Goal: Information Seeking & Learning: Learn about a topic

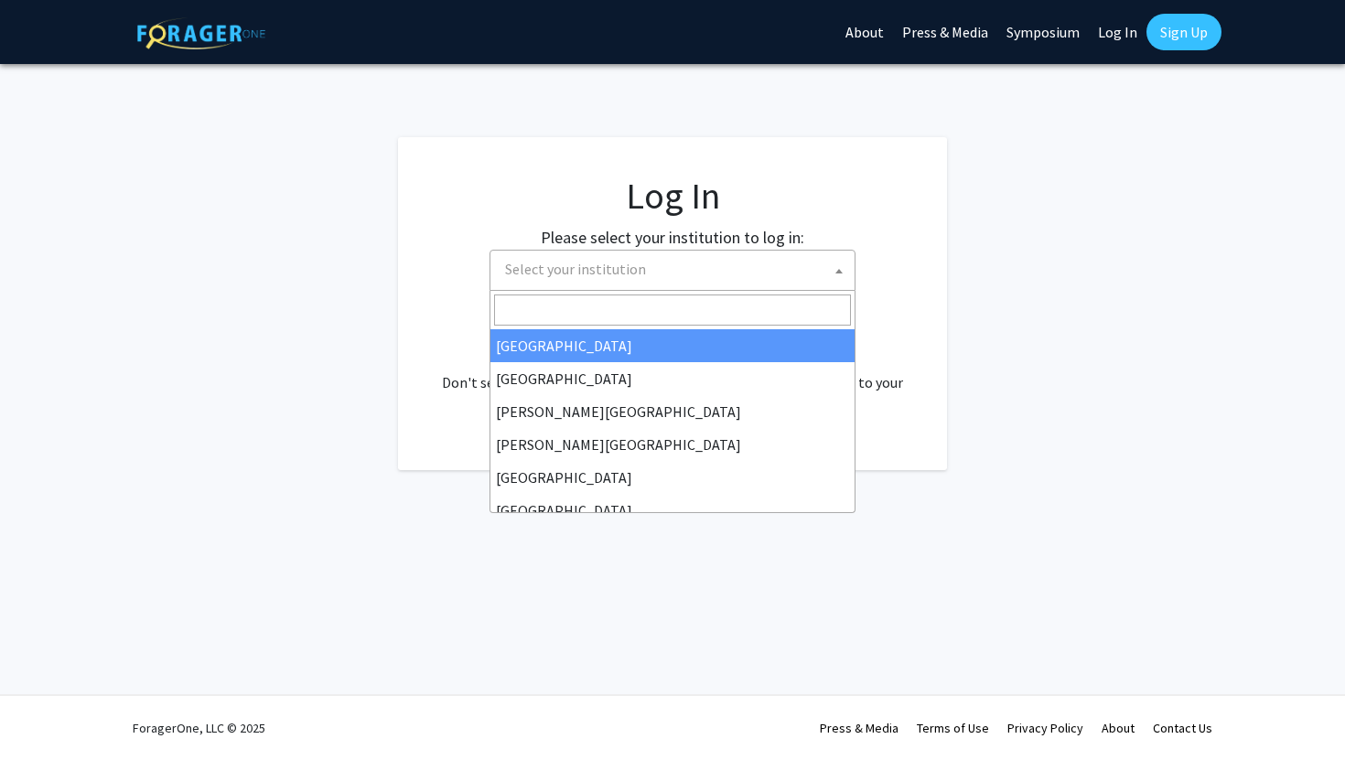
click at [638, 269] on span "Select your institution" at bounding box center [575, 269] width 141 height 18
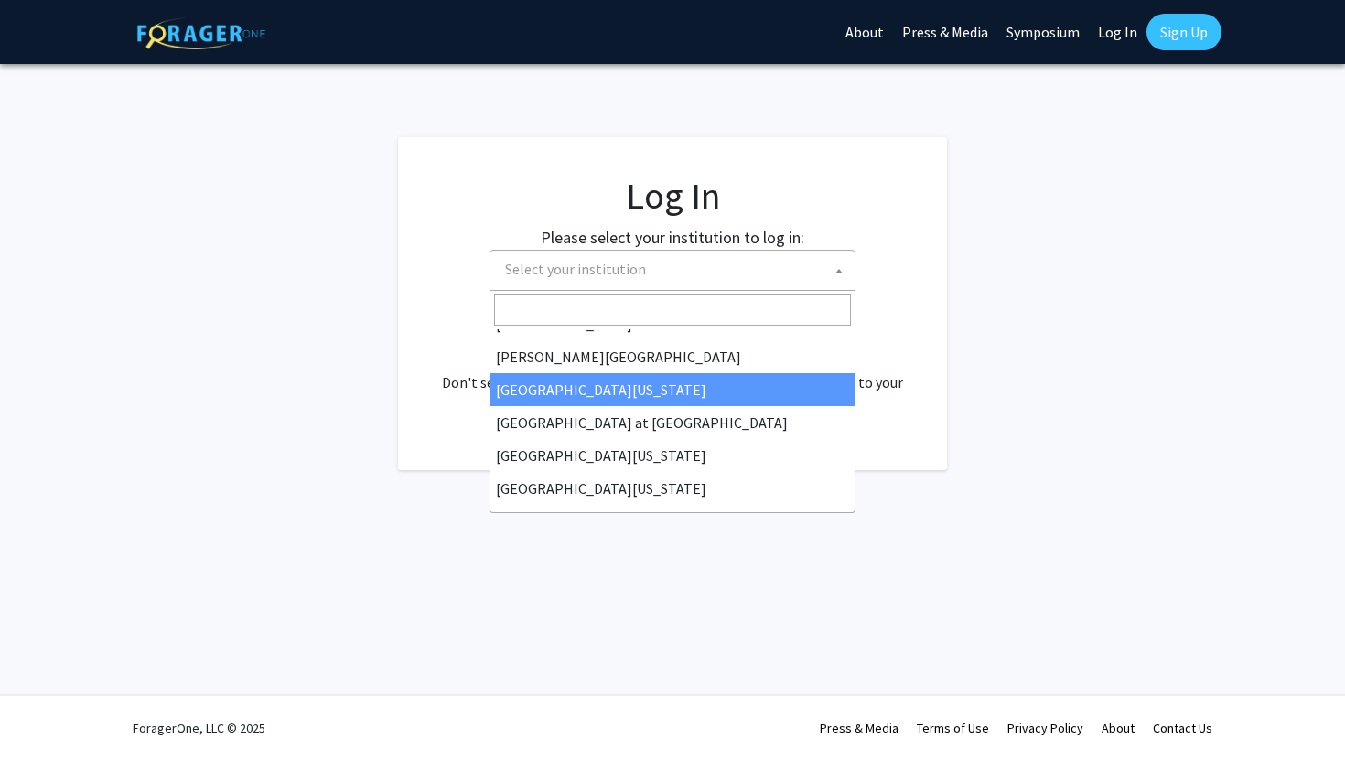
scroll to position [607, 0]
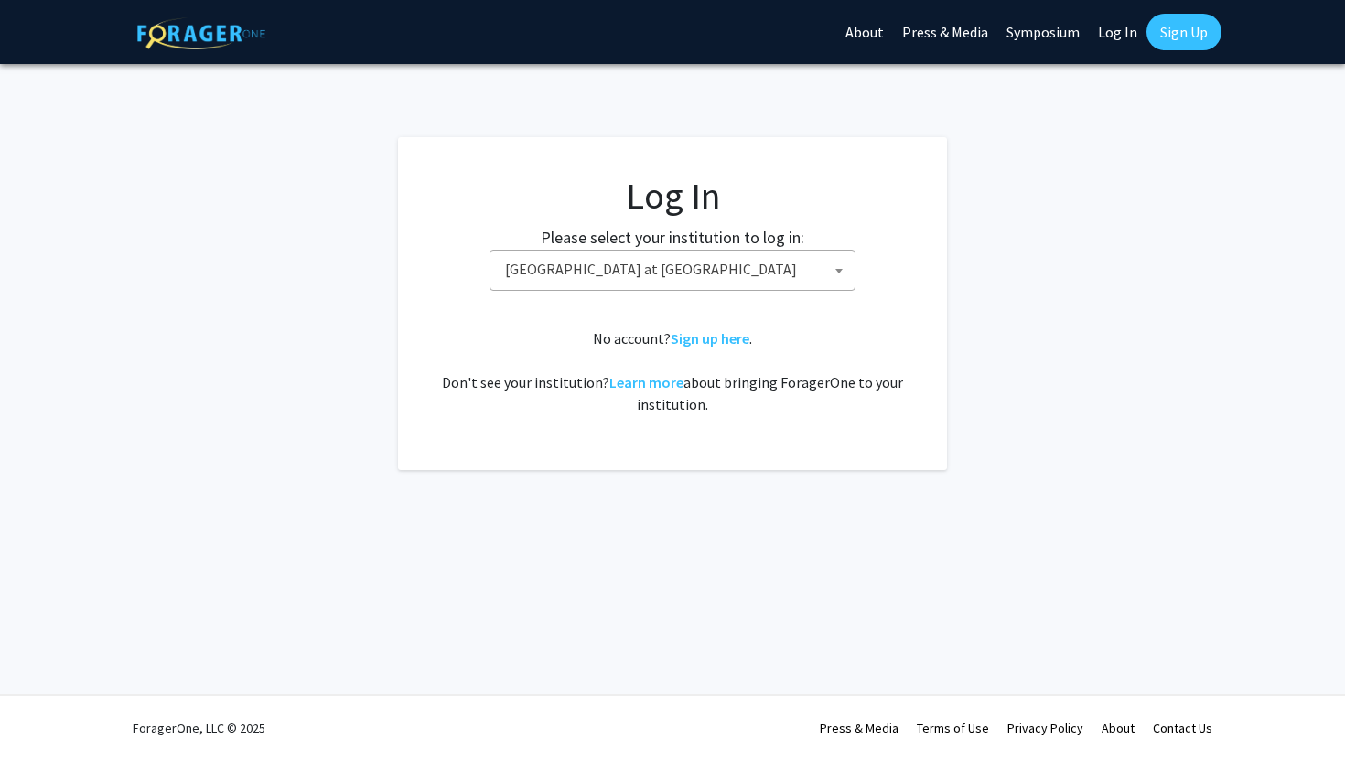
select select "18"
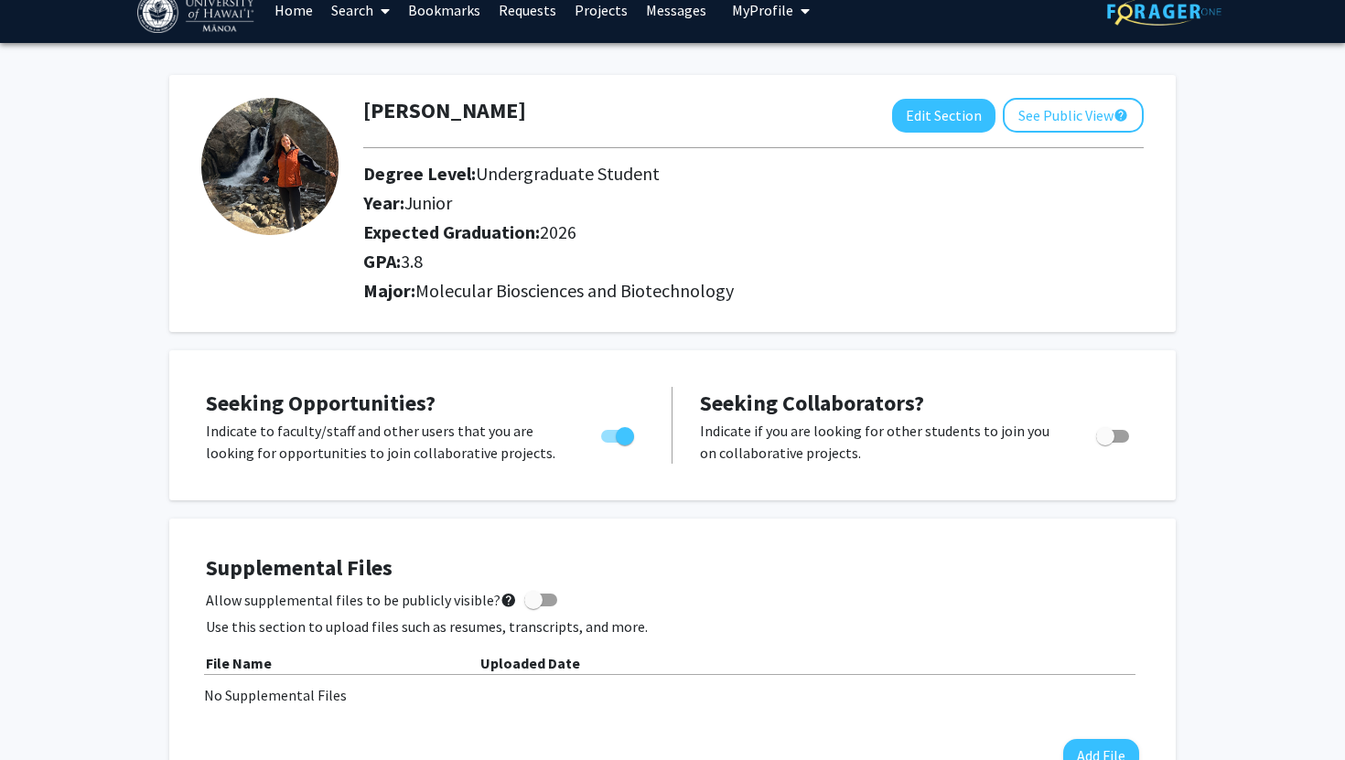
scroll to position [21, 0]
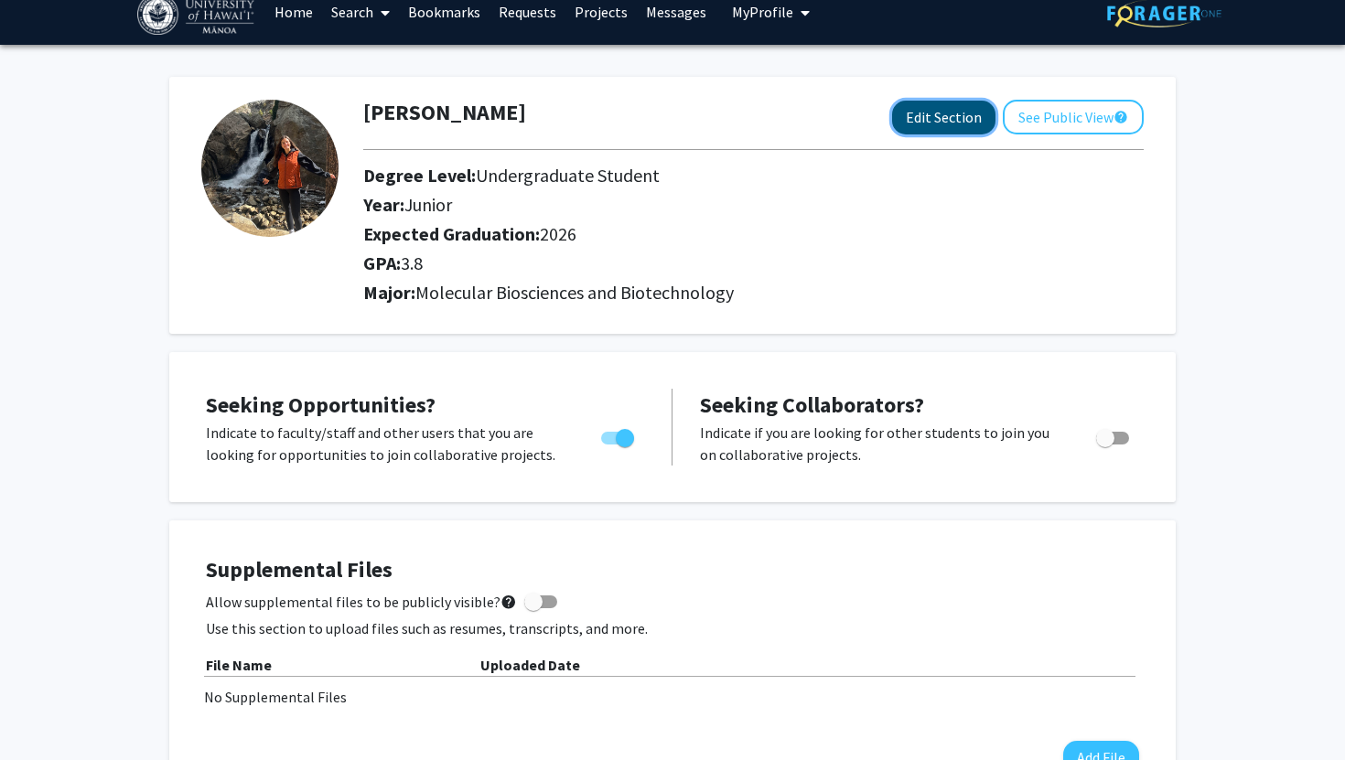
click at [949, 113] on button "Edit Section" at bounding box center [943, 118] width 103 height 34
select select "junior"
select select "2026"
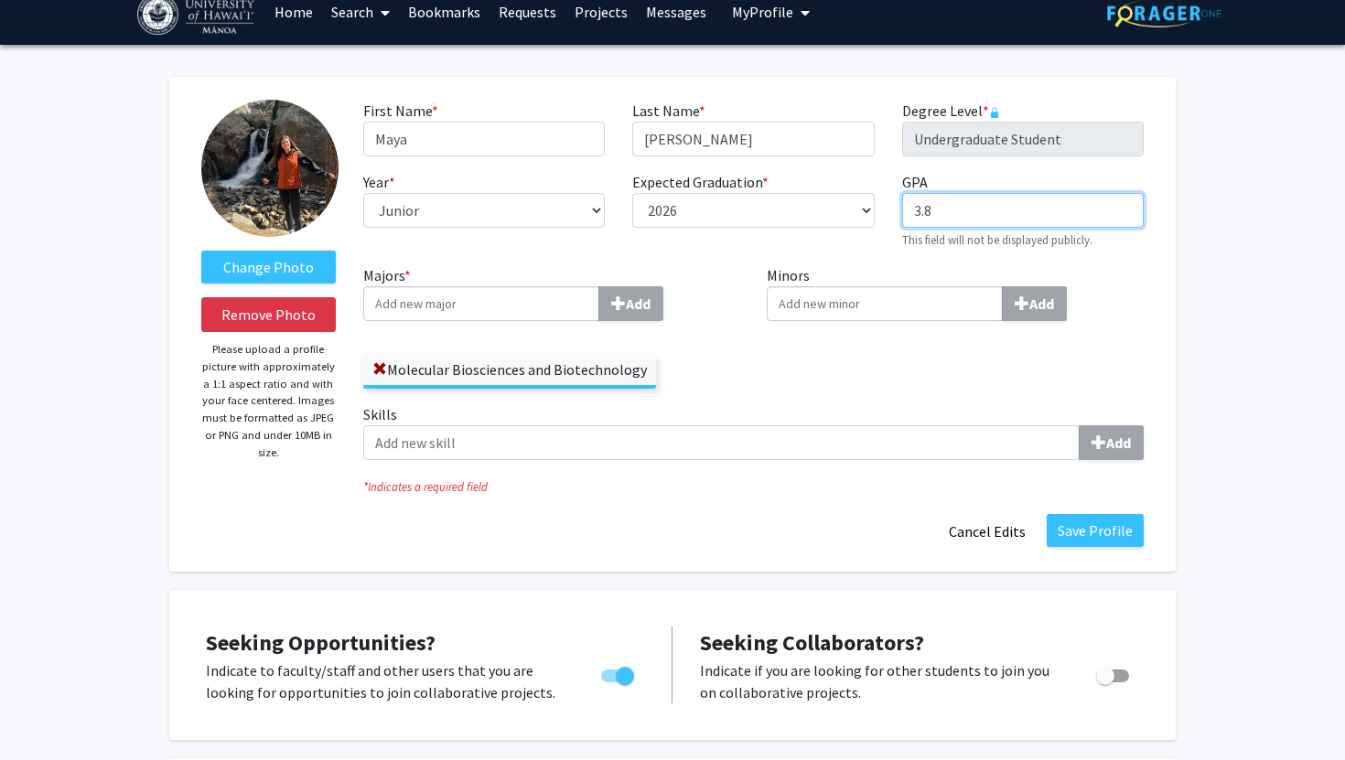
click at [953, 211] on input "3.8" at bounding box center [1022, 210] width 241 height 35
type input "3.87"
click at [821, 386] on div "Minors Add" at bounding box center [955, 333] width 404 height 139
click at [1081, 530] on button "Save Profile" at bounding box center [1094, 530] width 97 height 33
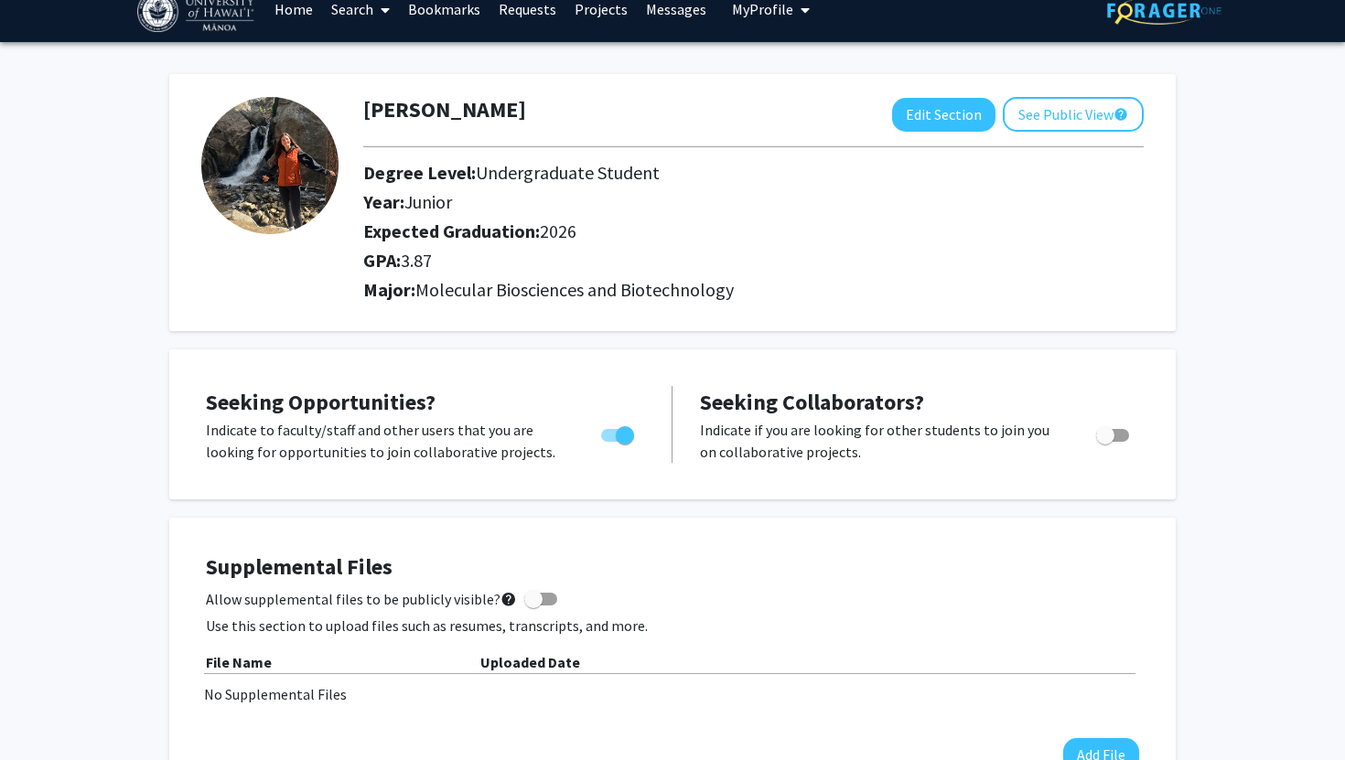
scroll to position [0, 0]
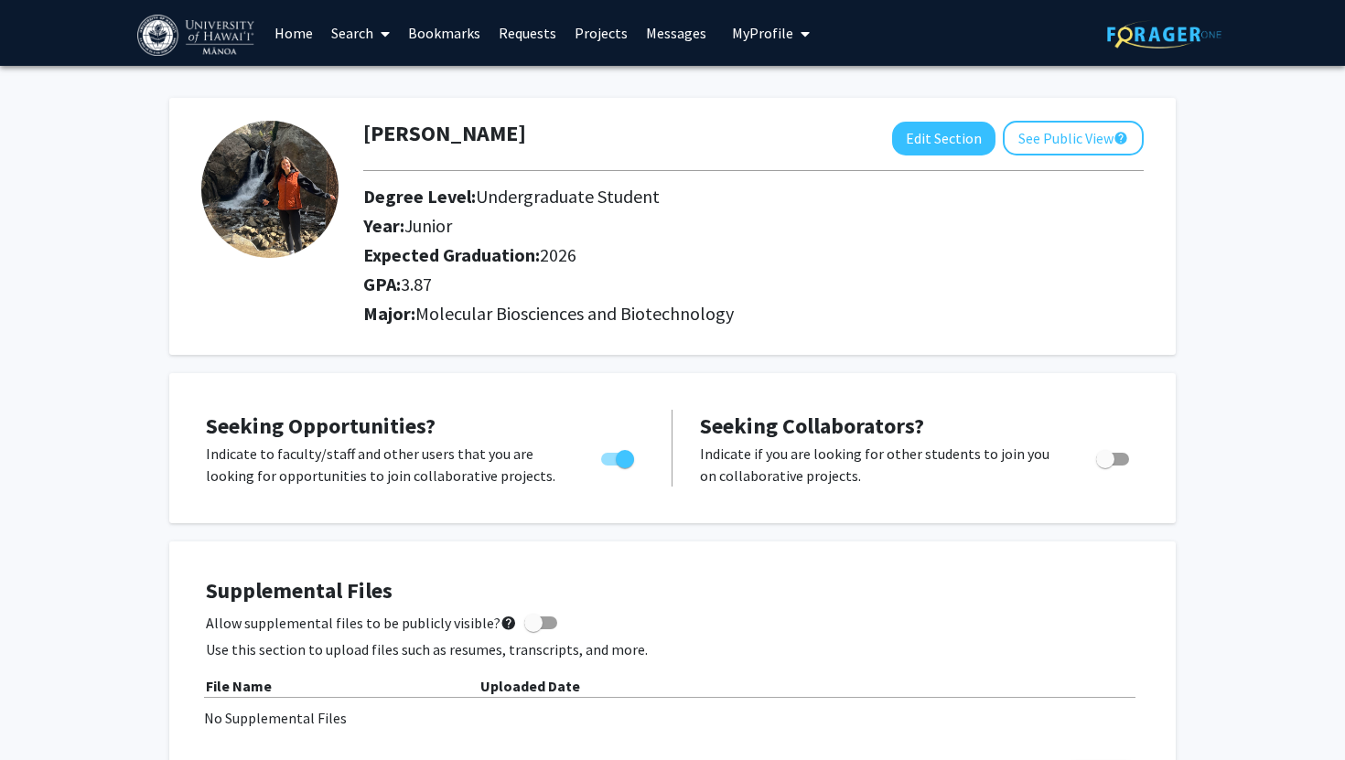
click at [375, 30] on span at bounding box center [381, 34] width 16 height 64
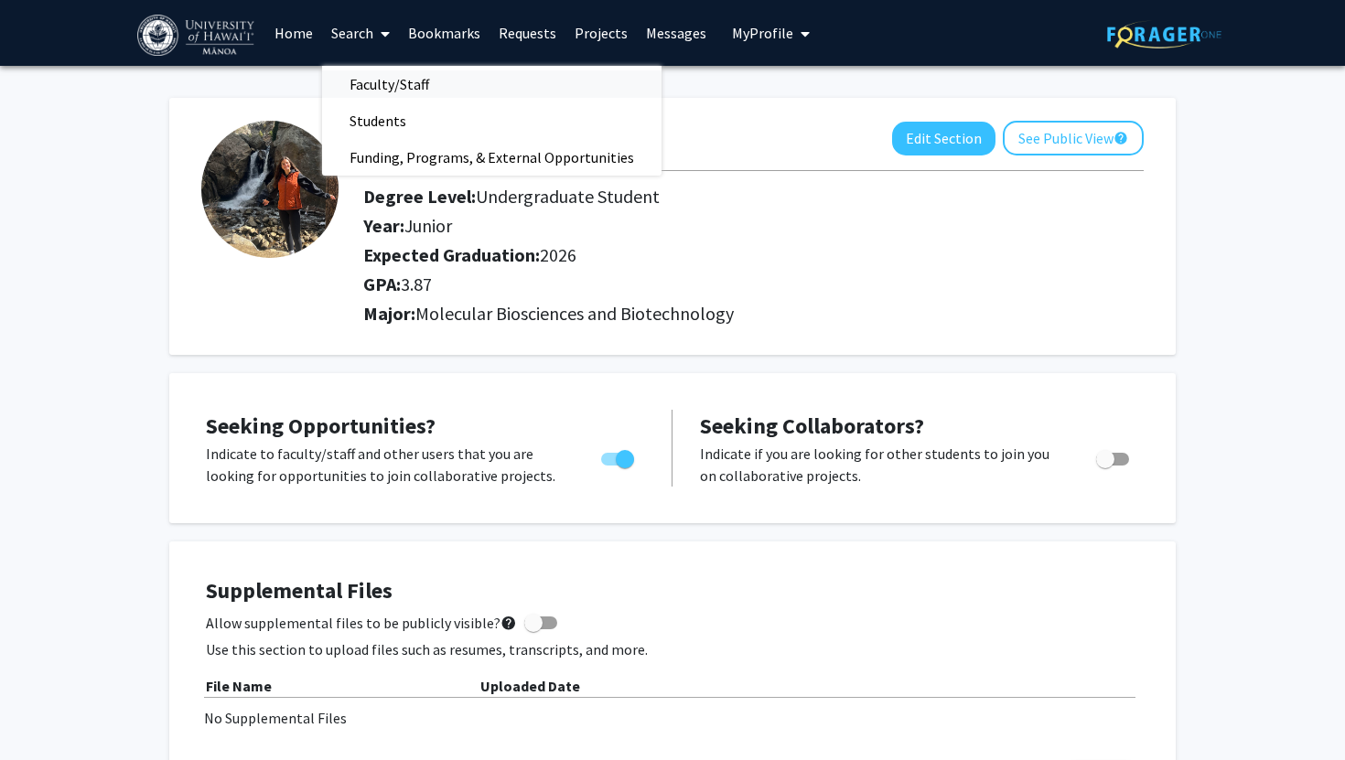
click at [382, 78] on span "Faculty/Staff" at bounding box center [389, 84] width 134 height 37
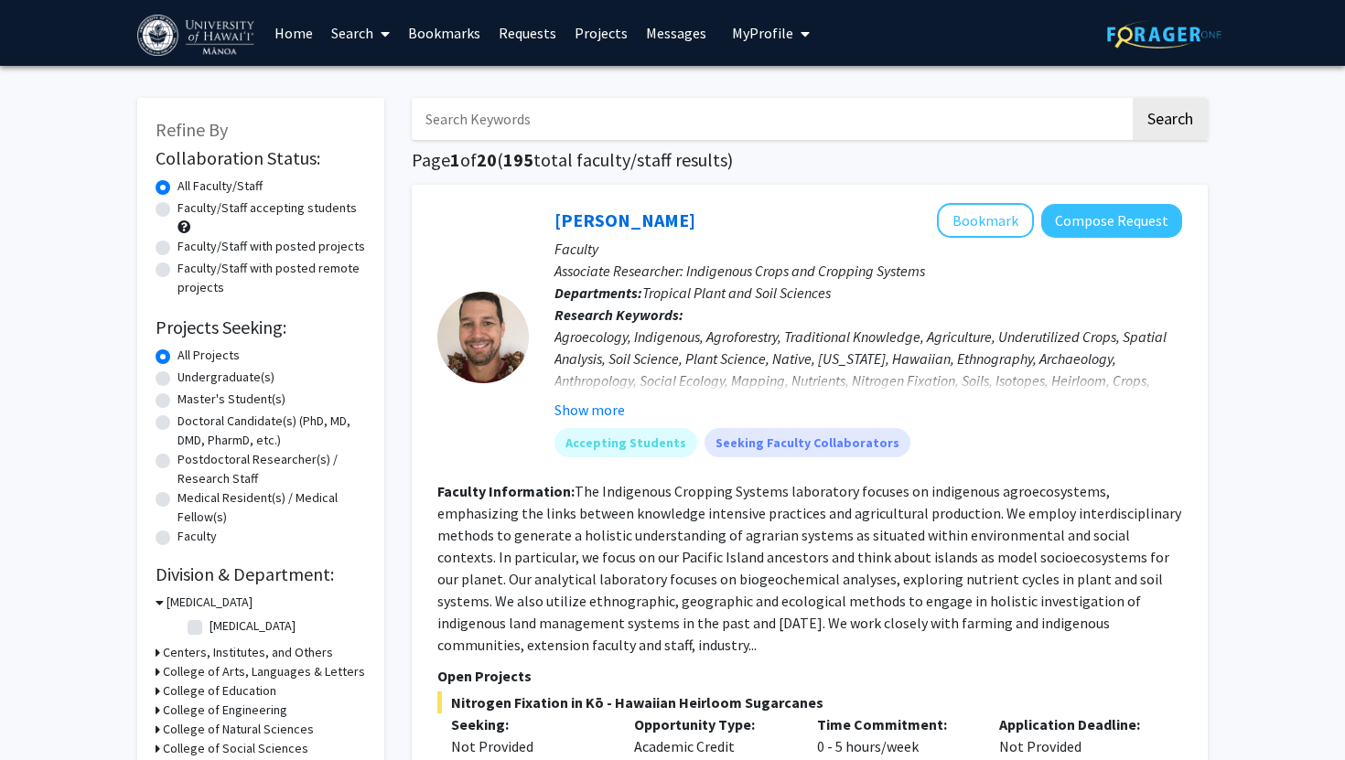
click at [229, 381] on label "Undergraduate(s)" at bounding box center [225, 377] width 97 height 19
click at [189, 380] on input "Undergraduate(s)" at bounding box center [183, 374] width 12 height 12
radio input "true"
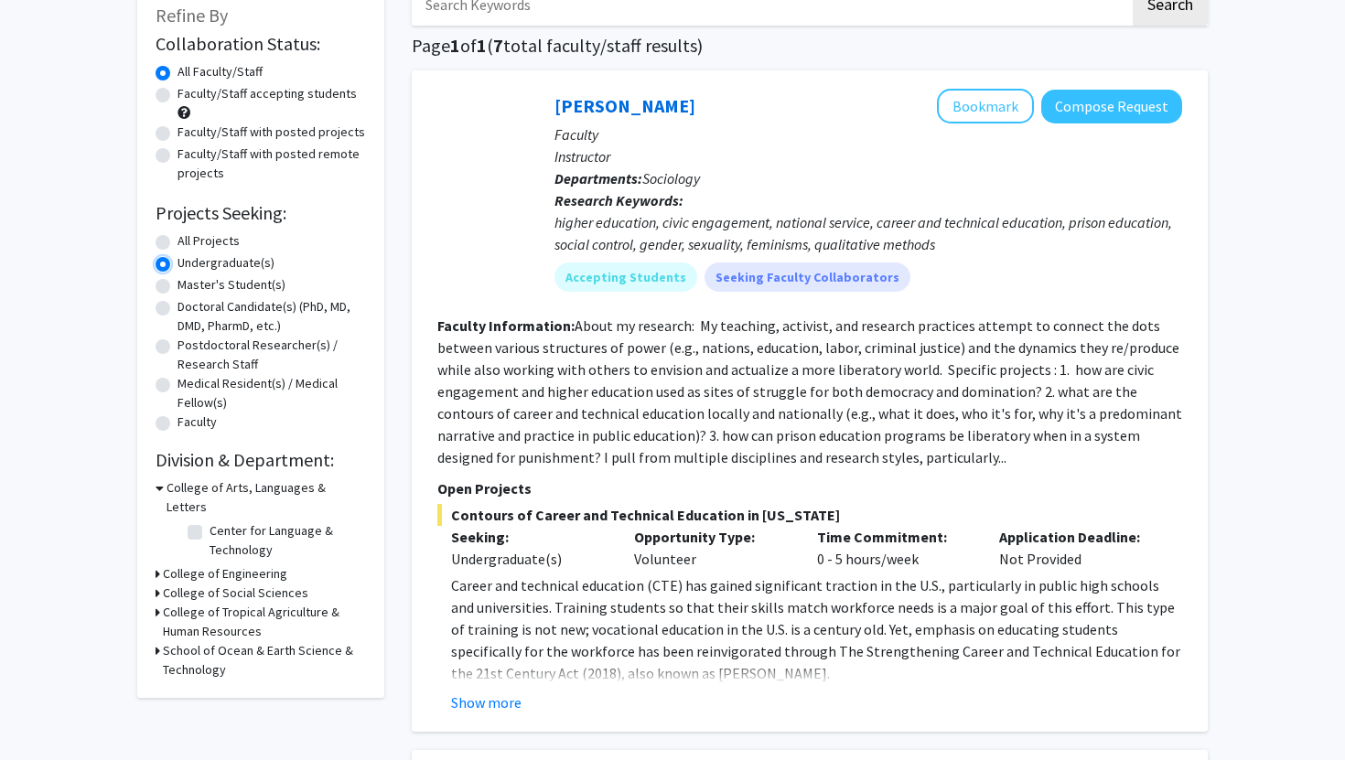
scroll to position [121, 0]
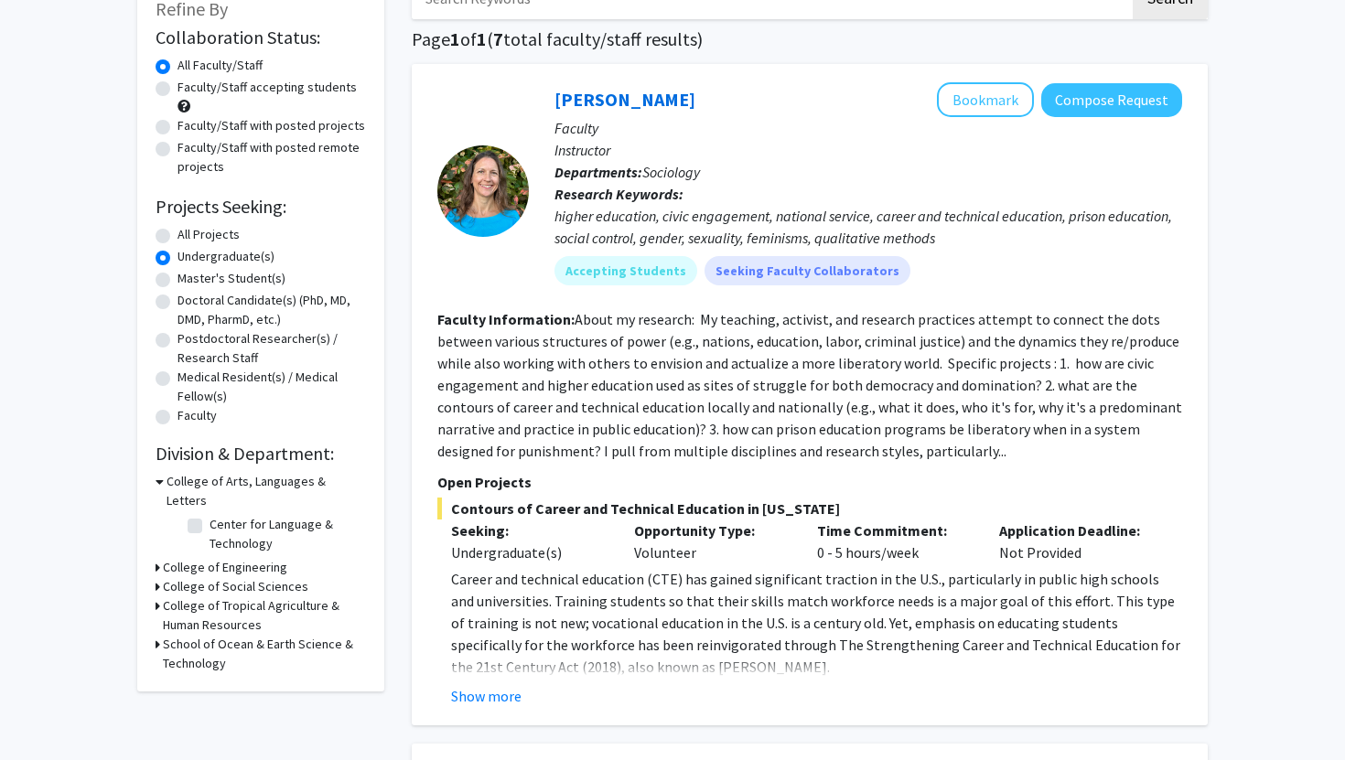
click at [248, 596] on h3 "College of Tropical Agriculture & Human Resources" at bounding box center [264, 615] width 203 height 38
click at [216, 596] on h3 "College of Tropical Agriculture & Human Resources" at bounding box center [265, 615] width 199 height 38
click at [221, 635] on h3 "School of Ocean & Earth Science & Technology" at bounding box center [264, 654] width 203 height 38
click at [221, 635] on h3 "School of Ocean & Earth Science & Technology" at bounding box center [265, 654] width 199 height 38
click at [229, 577] on h3 "College of Social Sciences" at bounding box center [235, 586] width 145 height 19
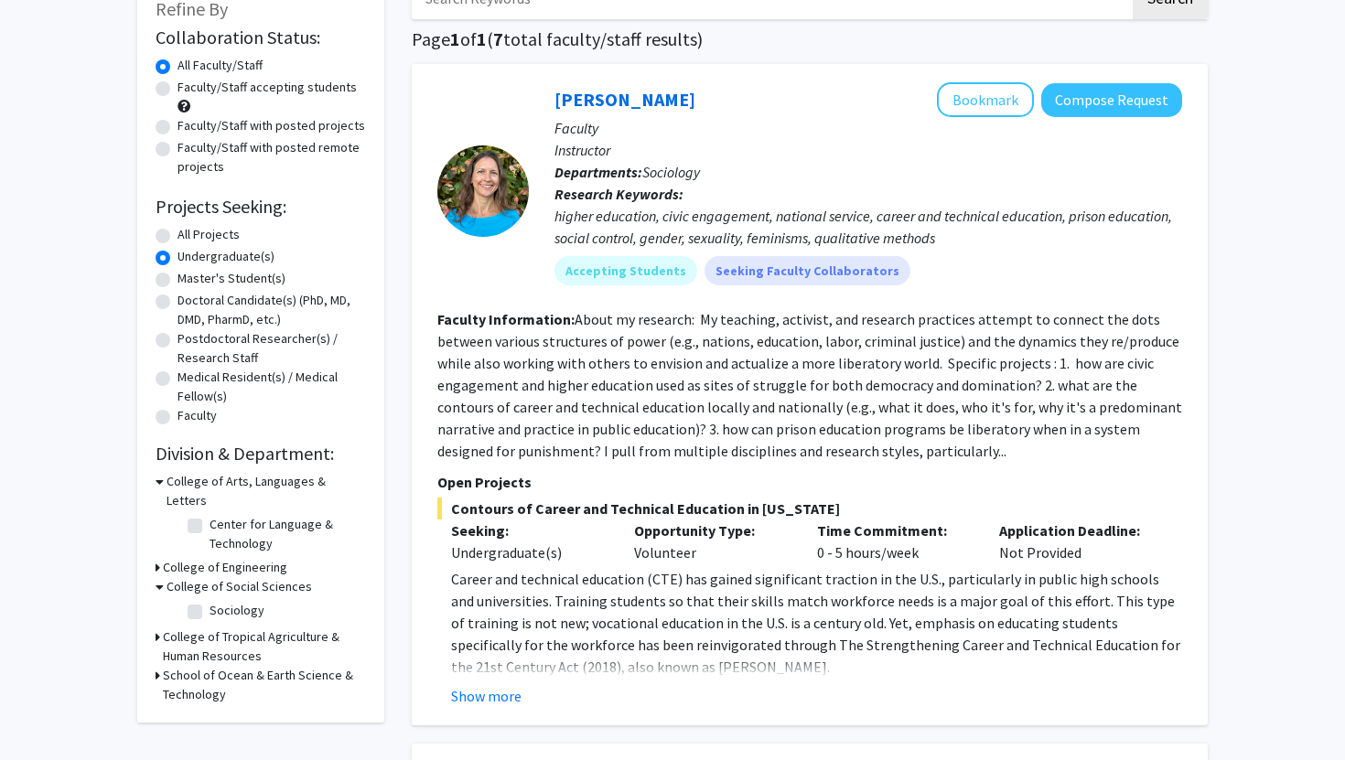
click at [229, 577] on h3 "College of Social Sciences" at bounding box center [238, 586] width 145 height 19
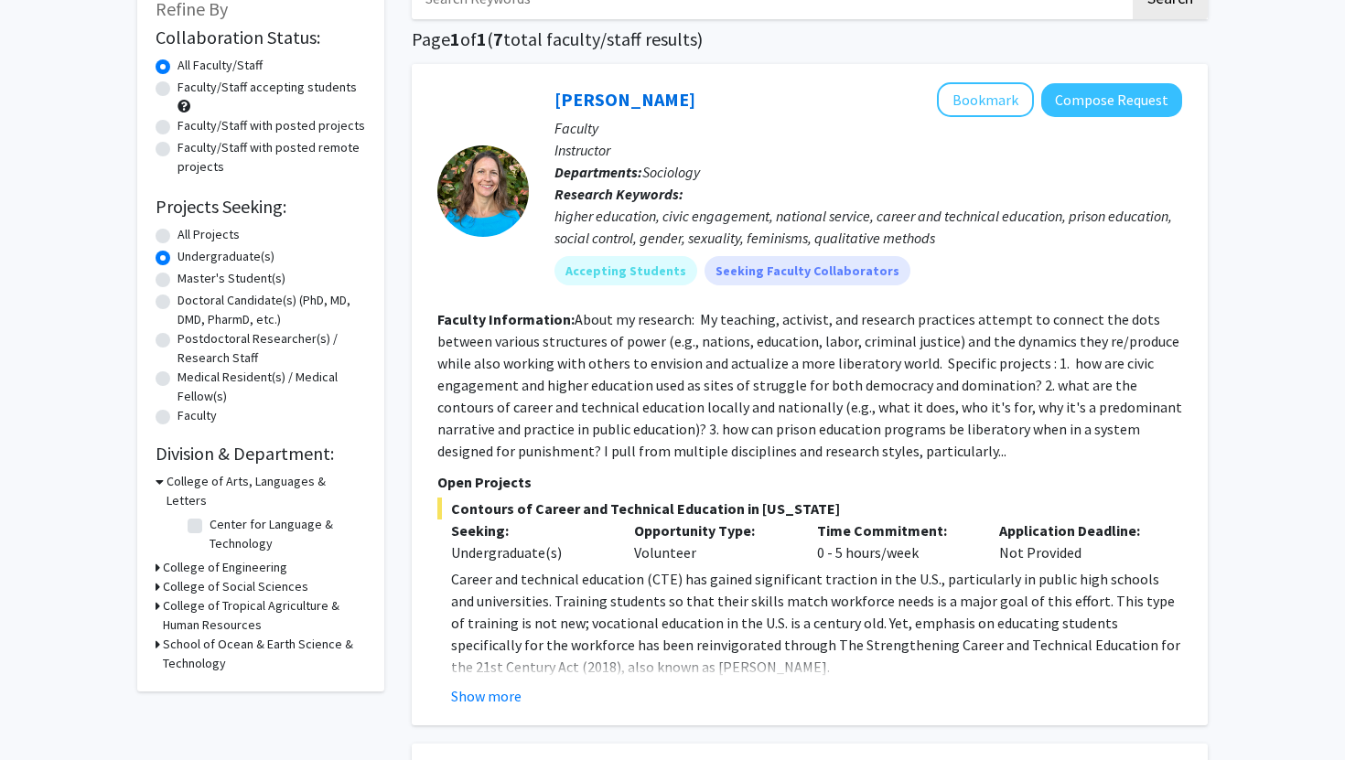
click at [233, 558] on h3 "College of Engineering" at bounding box center [225, 567] width 124 height 19
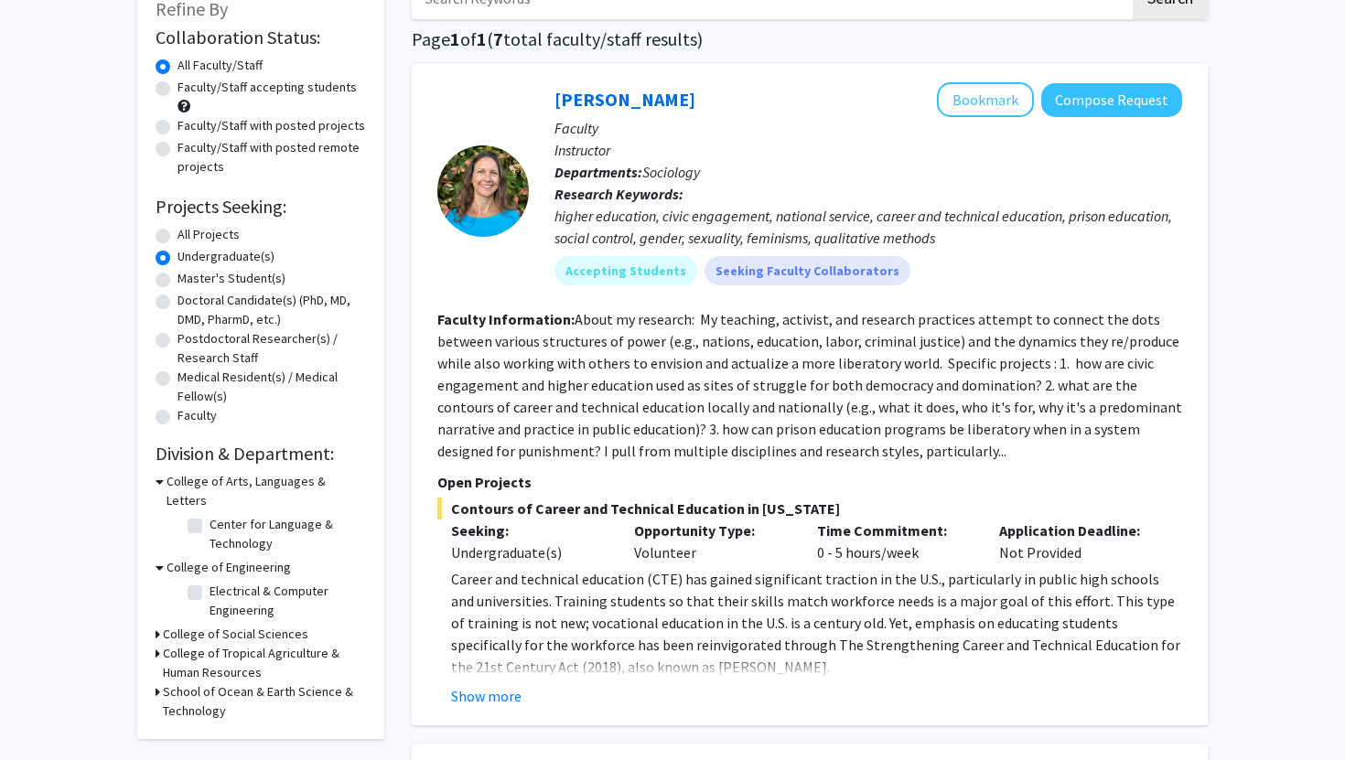
click at [233, 558] on h3 "College of Engineering" at bounding box center [228, 567] width 124 height 19
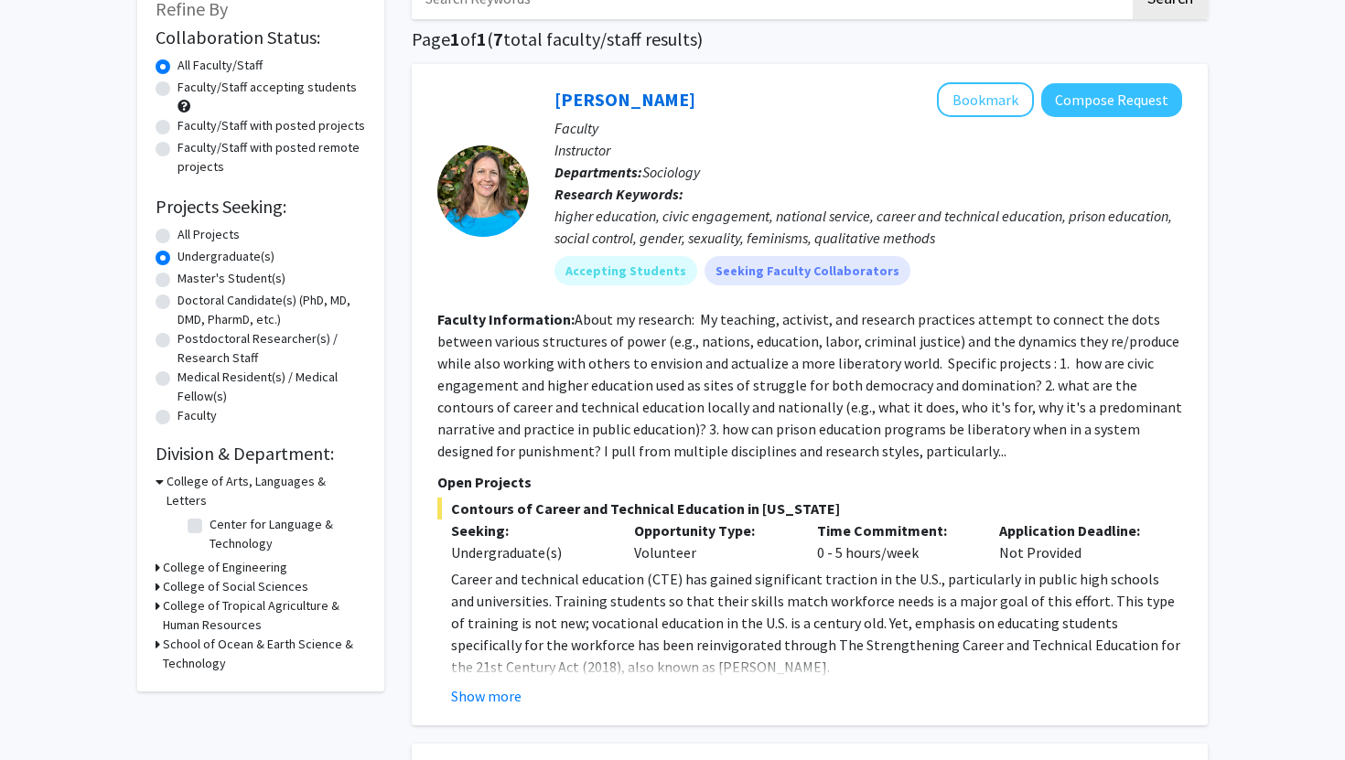
click at [248, 485] on h3 "College of Arts, Languages & Letters" at bounding box center [265, 491] width 199 height 38
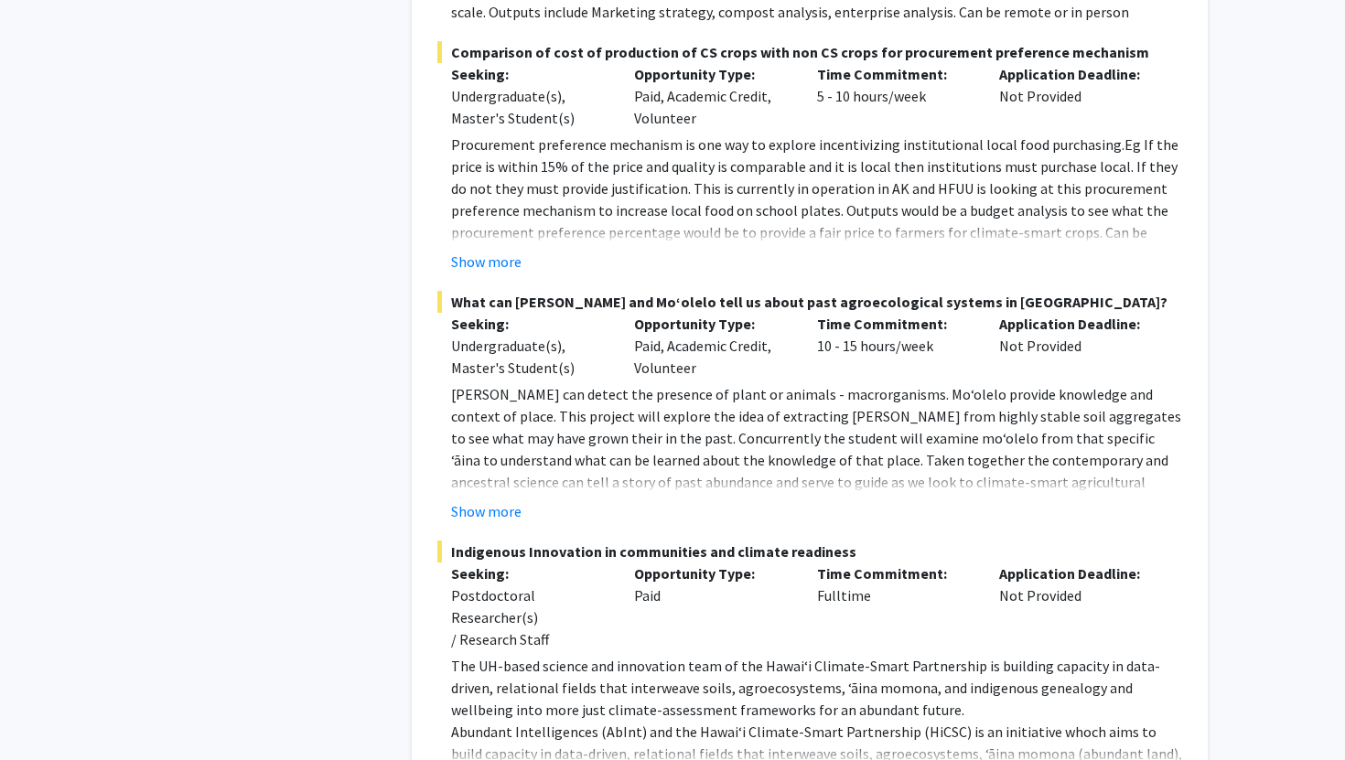
scroll to position [4341, 0]
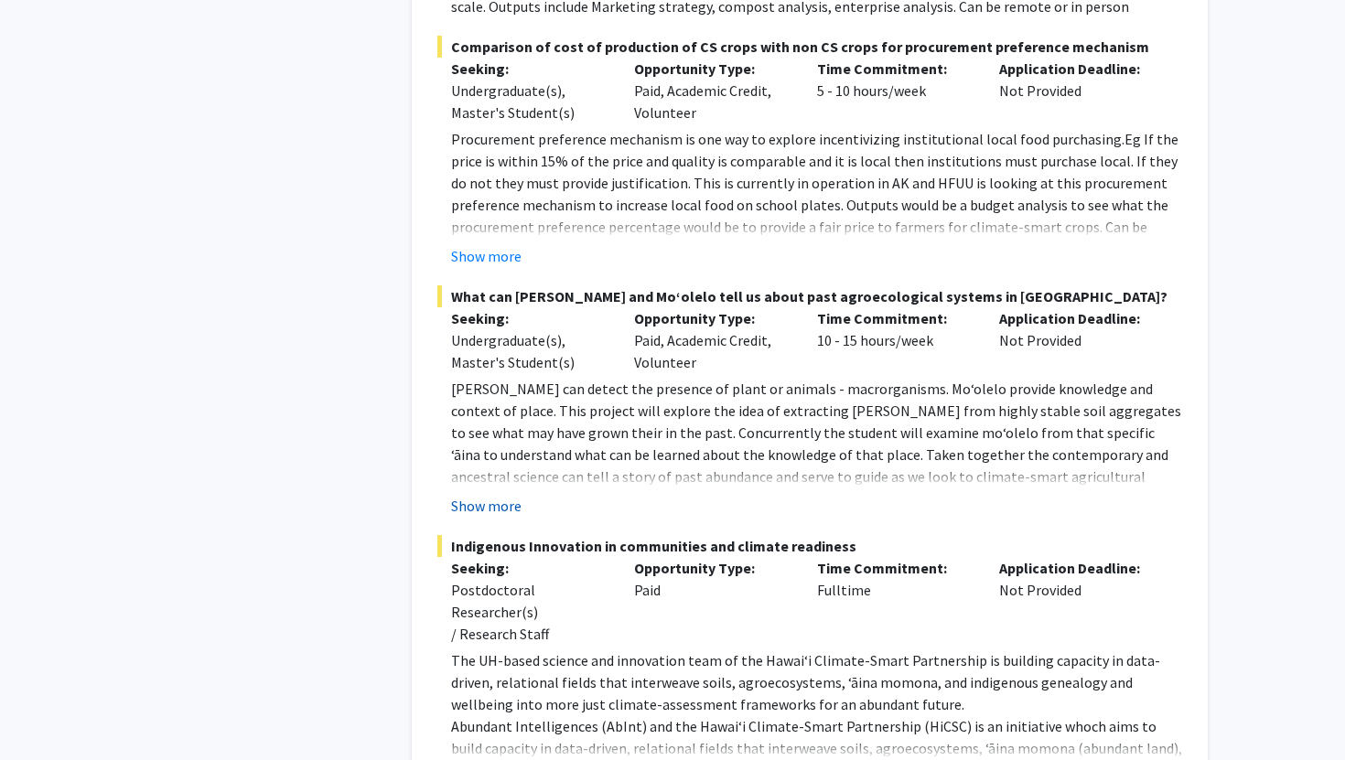
click at [467, 495] on button "Show more" at bounding box center [486, 506] width 70 height 22
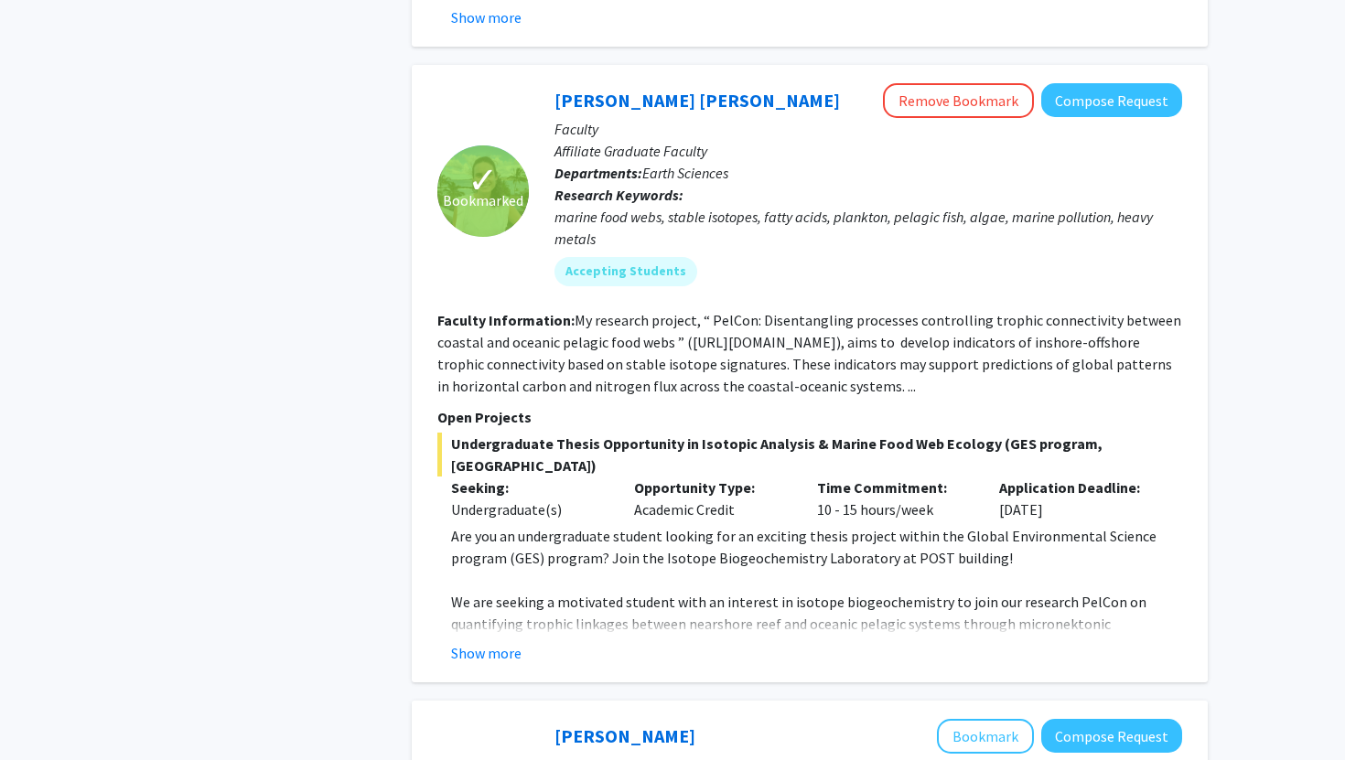
scroll to position [7117, 0]
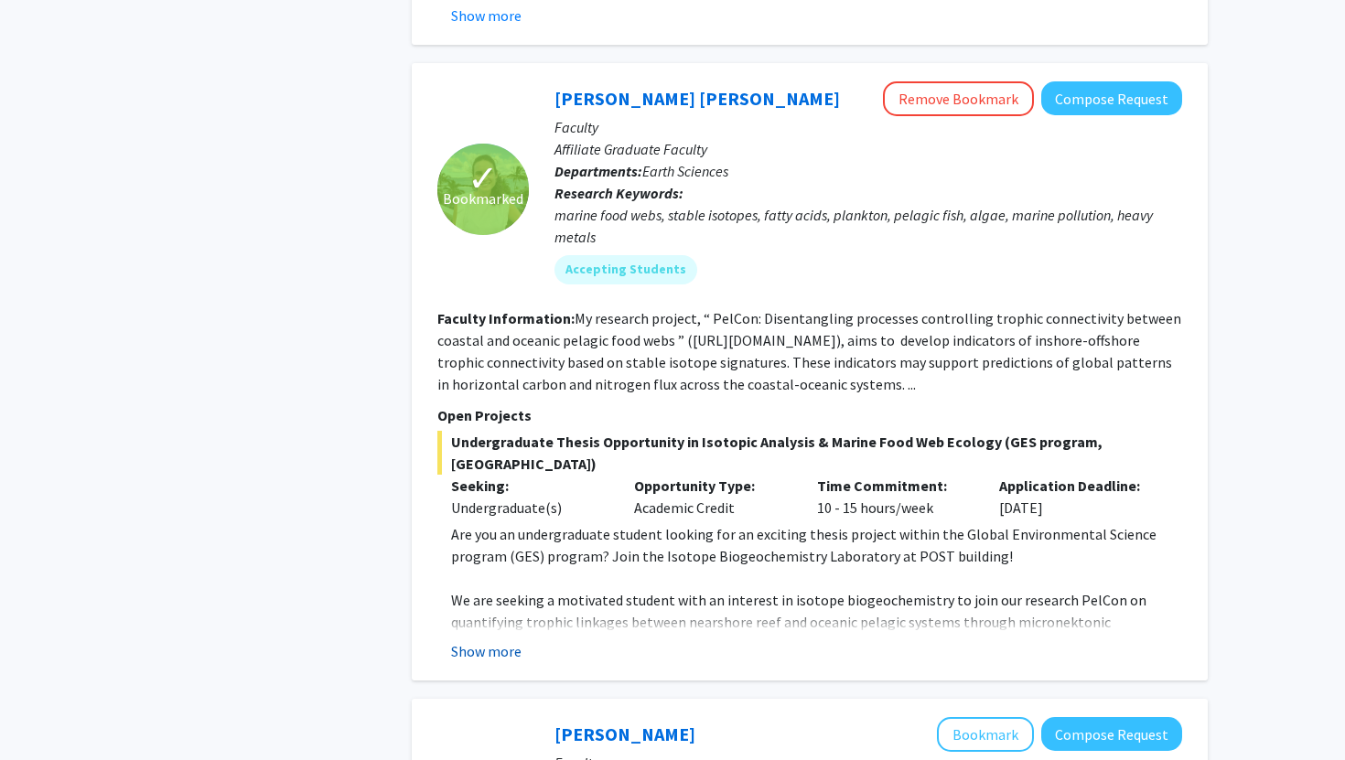
click at [501, 640] on button "Show more" at bounding box center [486, 651] width 70 height 22
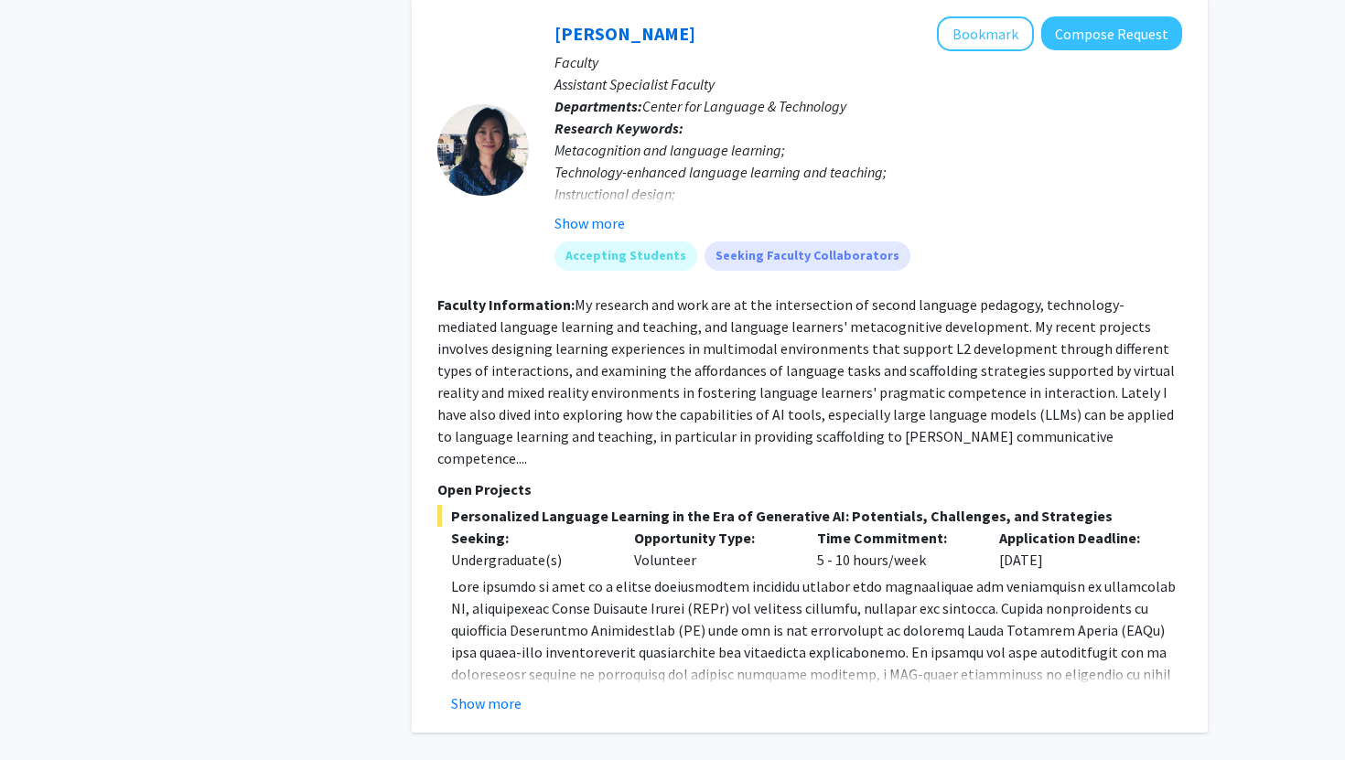
scroll to position [8233, 0]
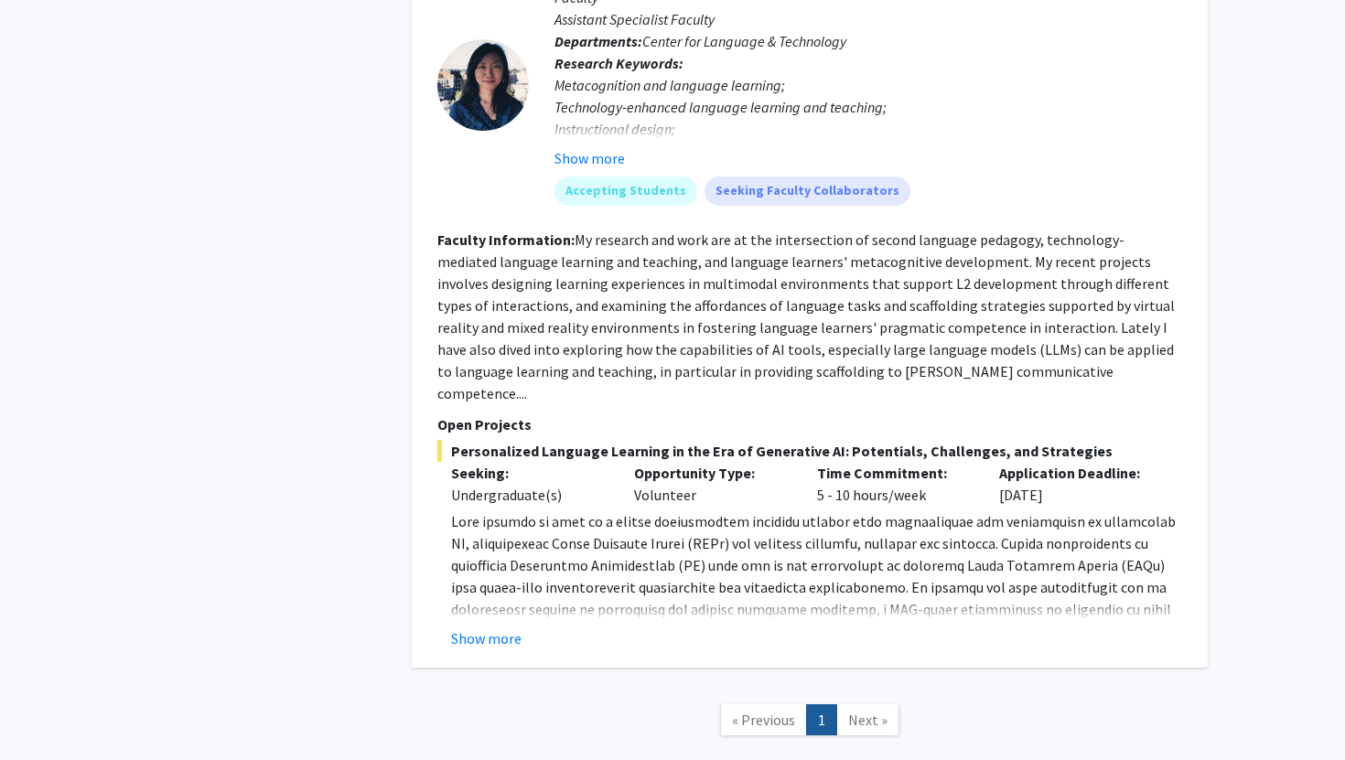
click at [882, 704] on link "Next »" at bounding box center [867, 720] width 63 height 32
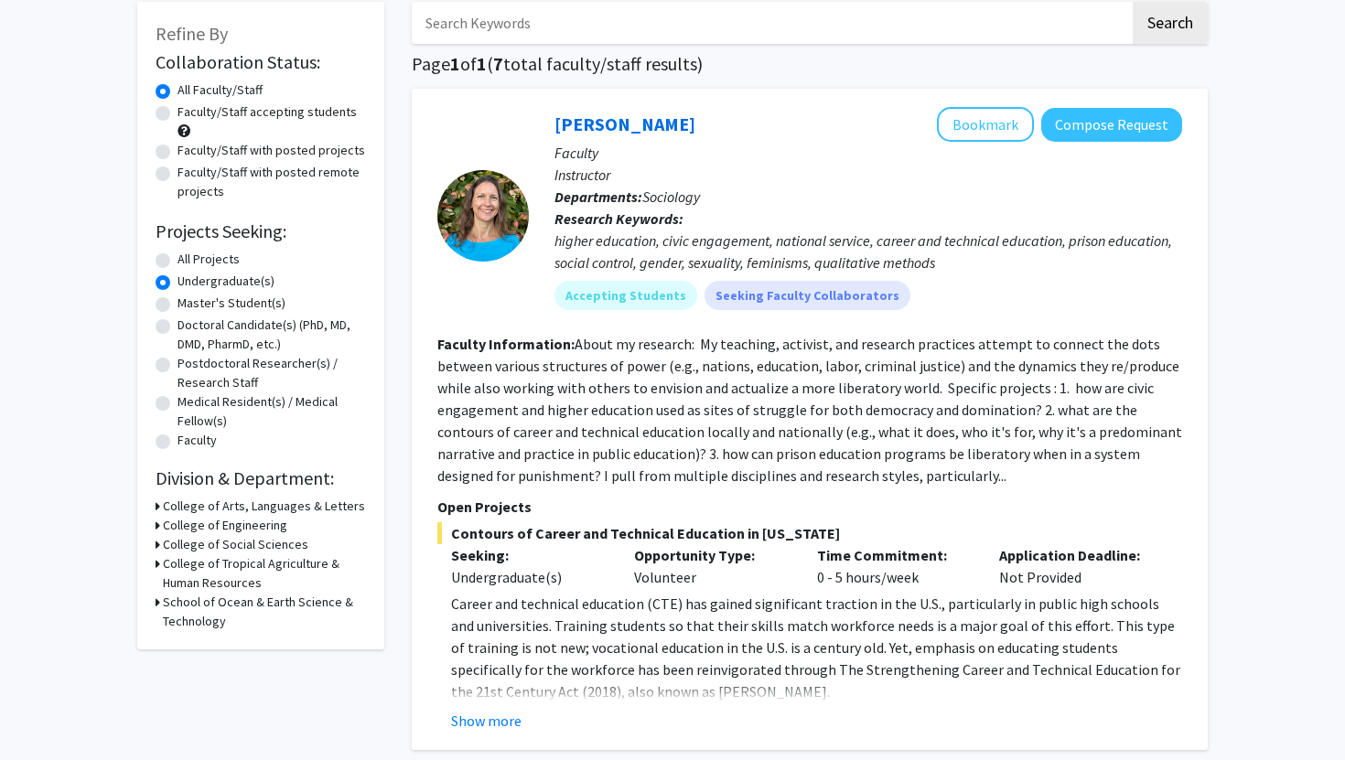
scroll to position [82, 0]
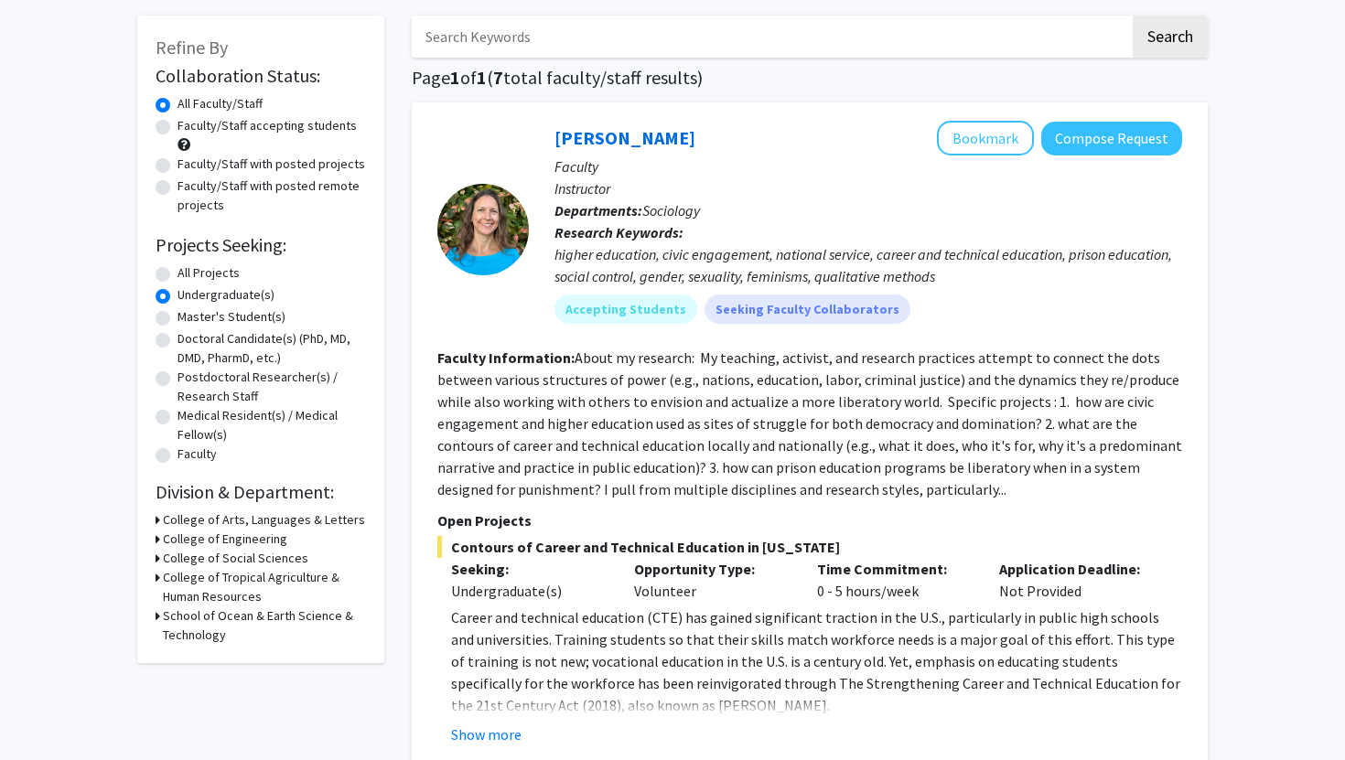
click at [222, 299] on label "Undergraduate(s)" at bounding box center [225, 294] width 97 height 19
click at [189, 297] on input "Undergraduate(s)" at bounding box center [183, 291] width 12 height 12
click at [177, 298] on label "Undergraduate(s)" at bounding box center [225, 294] width 97 height 19
click at [177, 297] on input "Undergraduate(s)" at bounding box center [183, 291] width 12 height 12
click at [229, 126] on label "Faculty/Staff accepting students" at bounding box center [266, 125] width 179 height 19
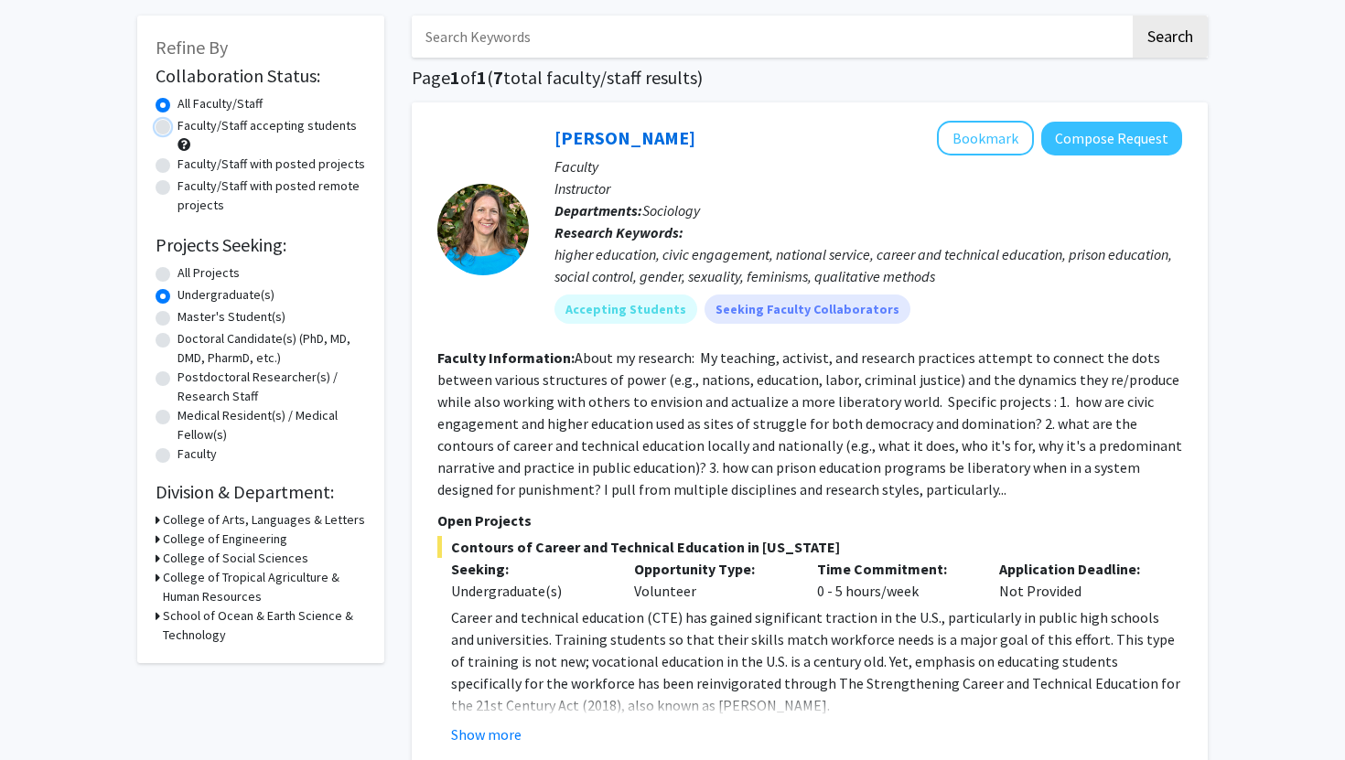
click at [189, 126] on input "Faculty/Staff accepting students" at bounding box center [183, 122] width 12 height 12
radio input "true"
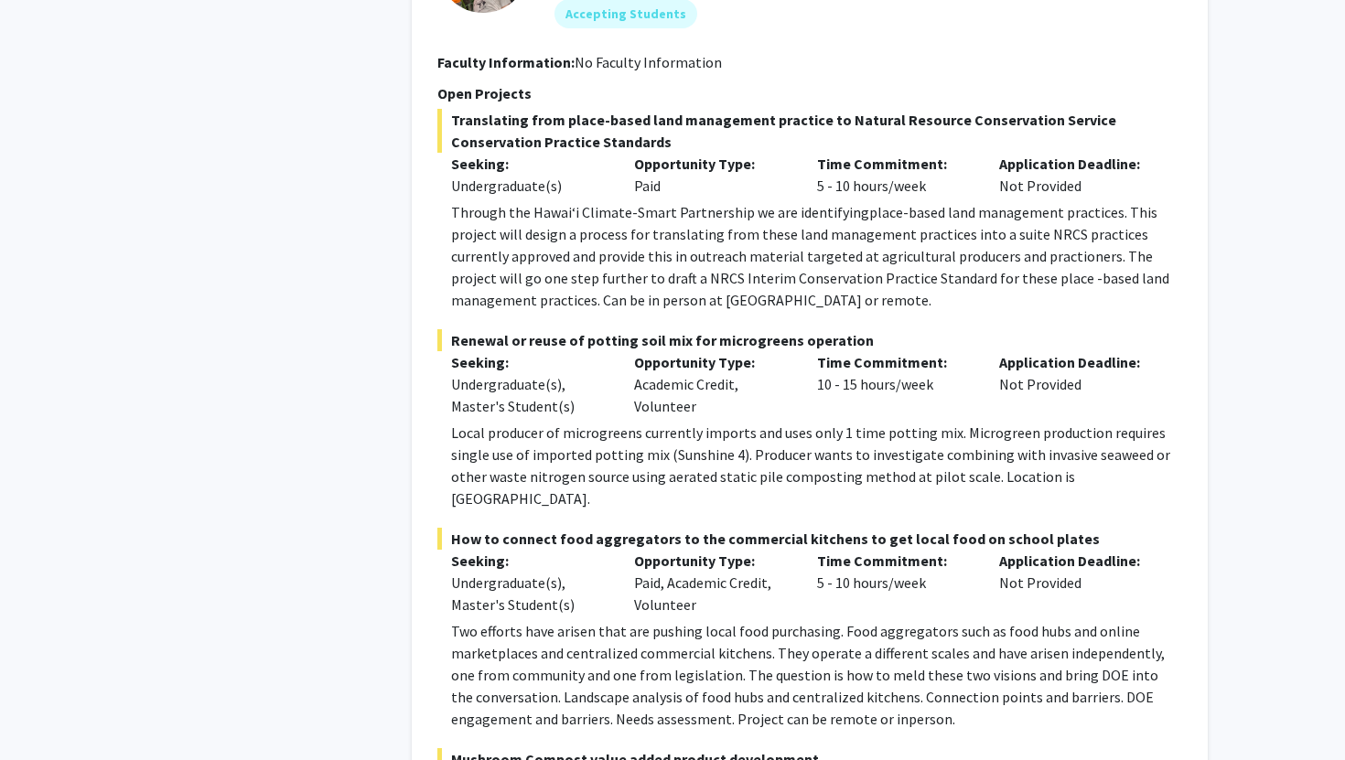
scroll to position [3429, 0]
